Goal: Find specific page/section: Find specific page/section

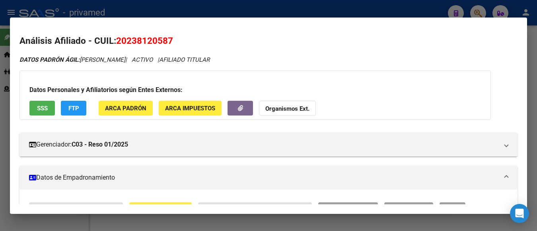
click at [535, 73] on div at bounding box center [268, 115] width 537 height 231
click at [531, 73] on div at bounding box center [268, 115] width 537 height 231
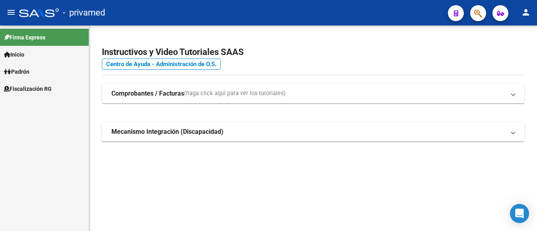
click at [524, 103] on div "Instructivos y Video Tutoriales SAAS Centro de Ayuda - Administración de O.S. C…" at bounding box center [313, 102] width 448 height 154
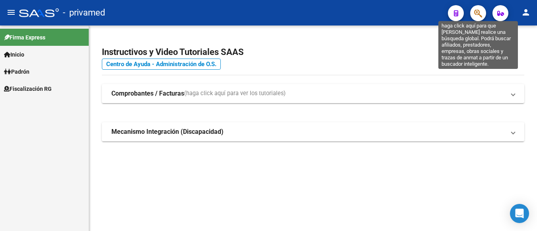
click at [475, 15] on icon "button" at bounding box center [478, 13] width 8 height 9
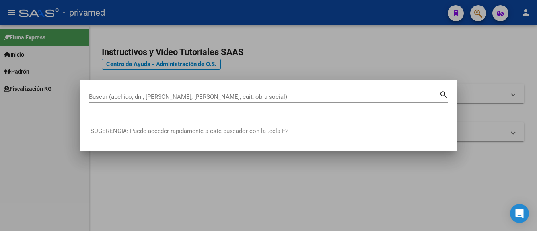
drag, startPoint x: 259, startPoint y: 100, endPoint x: 239, endPoint y: 97, distance: 20.4
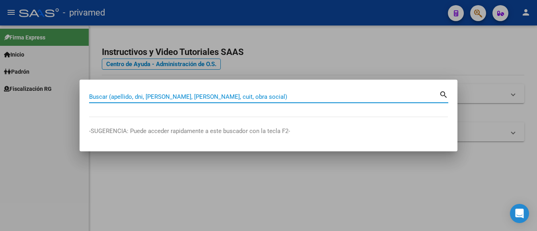
paste input "27318305329"
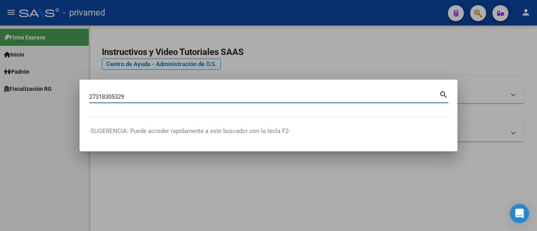
type input "27318305329"
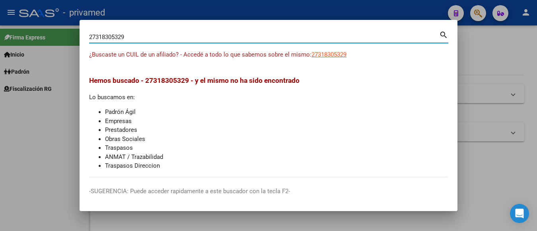
click at [511, 62] on div at bounding box center [268, 115] width 537 height 231
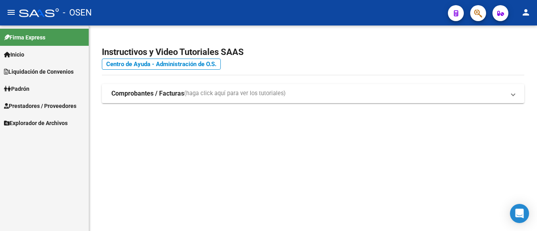
click at [473, 11] on button "button" at bounding box center [478, 13] width 16 height 16
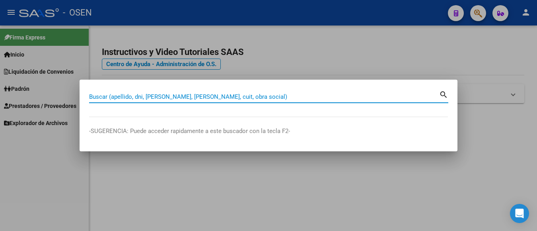
paste input "20335164807"
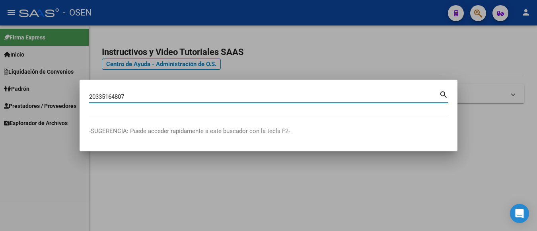
type input "20335164807"
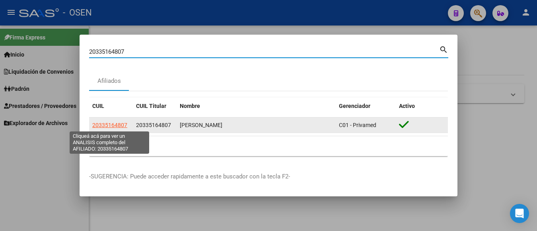
click at [114, 126] on span "20335164807" at bounding box center [109, 125] width 35 height 6
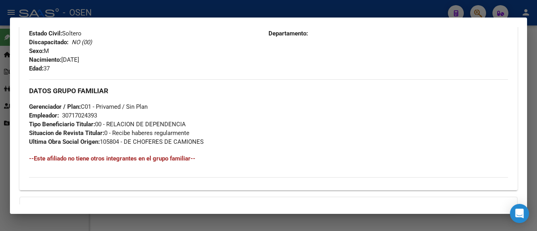
scroll to position [419, 0]
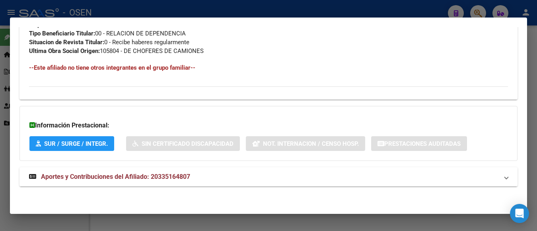
click at [144, 172] on strong "Aportes y Contribuciones del Afiliado: 20335164807" at bounding box center [109, 177] width 161 height 10
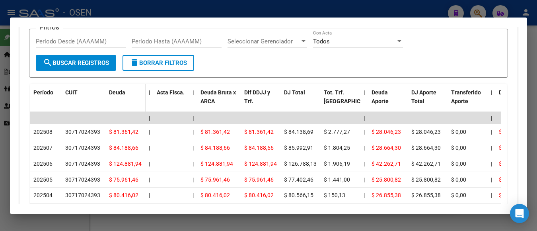
scroll to position [704, 0]
